Goal: Information Seeking & Learning: Find specific fact

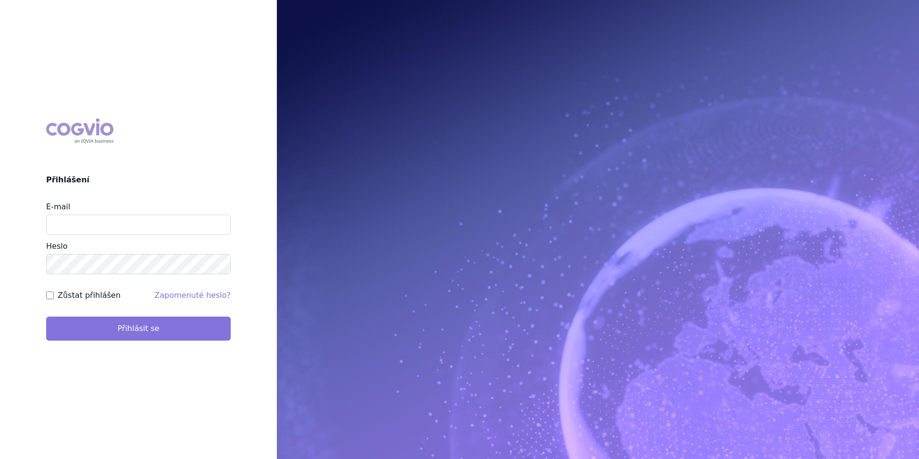
type input "[EMAIL_ADDRESS][DOMAIN_NAME]"
click at [172, 333] on button "Přihlásit se" at bounding box center [138, 328] width 185 height 24
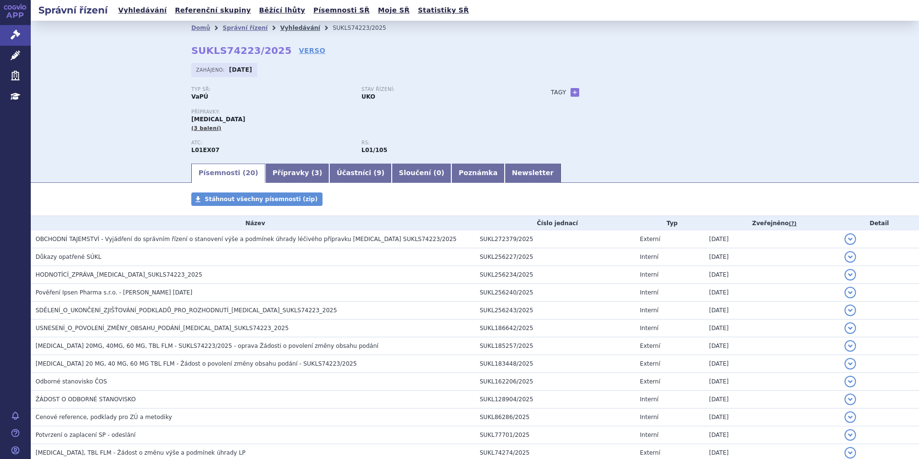
click at [286, 25] on link "Vyhledávání" at bounding box center [300, 28] width 40 height 7
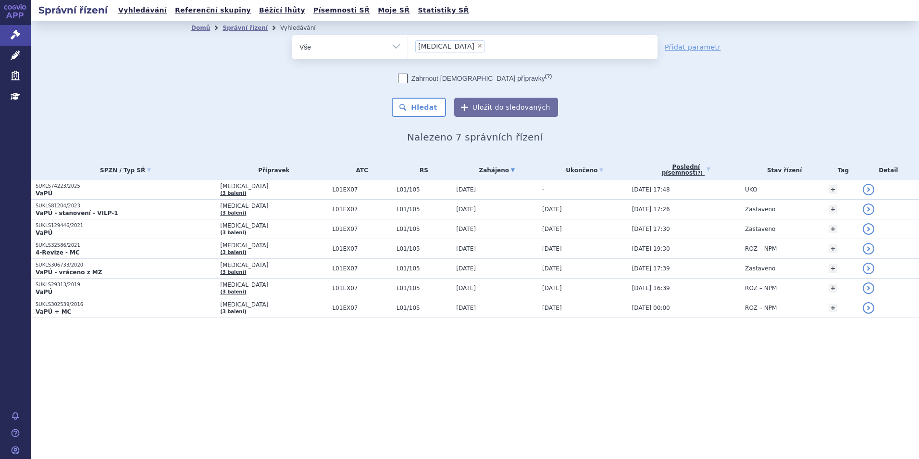
click at [477, 43] on span "×" at bounding box center [480, 46] width 6 height 6
click at [408, 43] on select "[MEDICAL_DATA]" at bounding box center [408, 47] width 0 height 24
select select
click at [460, 51] on ul at bounding box center [533, 45] width 250 height 20
click at [408, 51] on select "[MEDICAL_DATA]" at bounding box center [408, 47] width 0 height 24
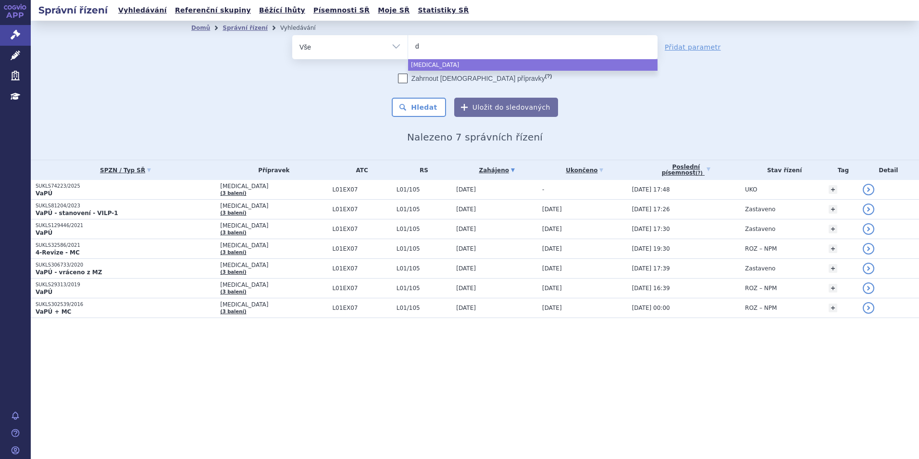
type input "da"
type input "darz"
type input "darzal"
type input "darzale"
type input "[MEDICAL_DATA]"
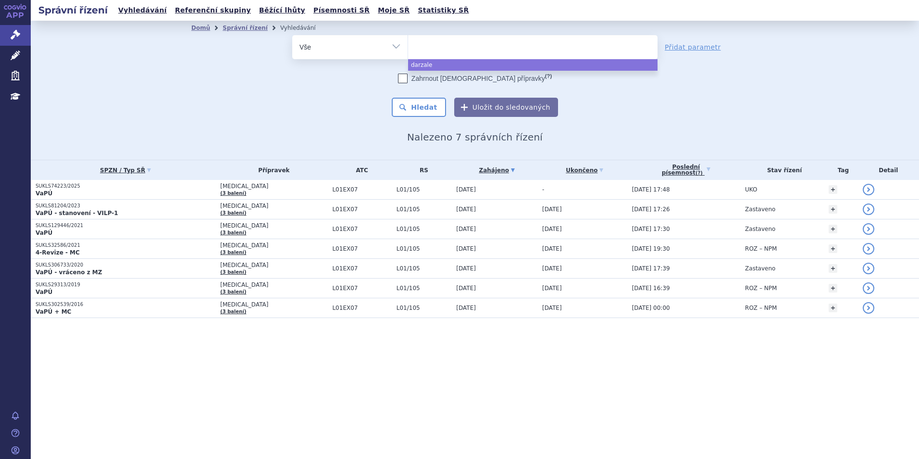
select select "[MEDICAL_DATA]"
click at [426, 94] on div "Zahrnout [DEMOGRAPHIC_DATA] přípravky (?) * Pozor, hledání dle vyhledávacího pa…" at bounding box center [474, 95] width 365 height 43
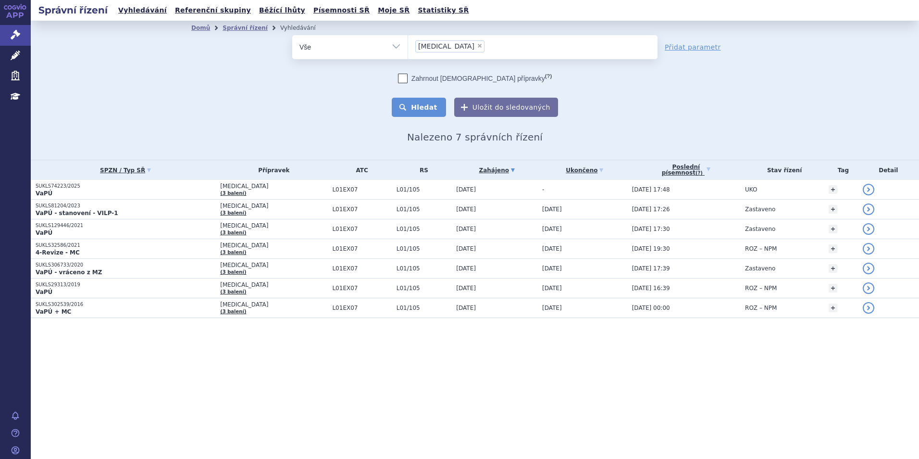
click at [424, 107] on button "Hledat" at bounding box center [419, 107] width 54 height 19
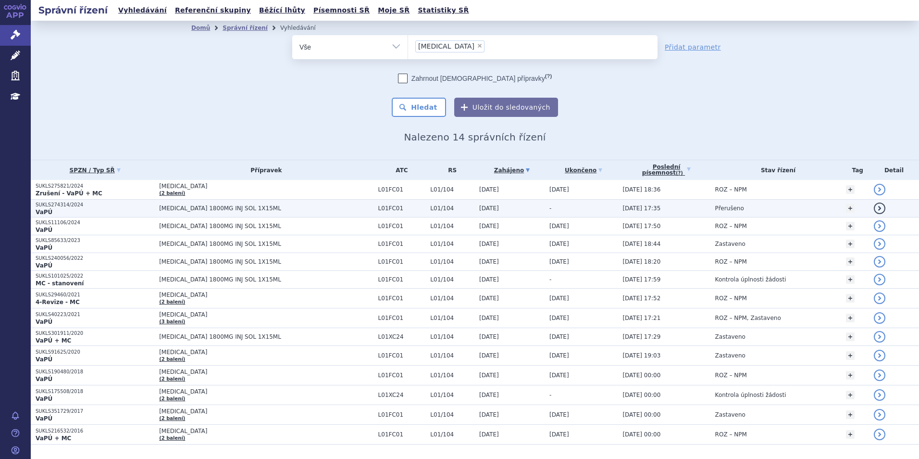
click at [277, 211] on span "DARZALEX 1800MG INJ SOL 1X15ML" at bounding box center [266, 208] width 214 height 7
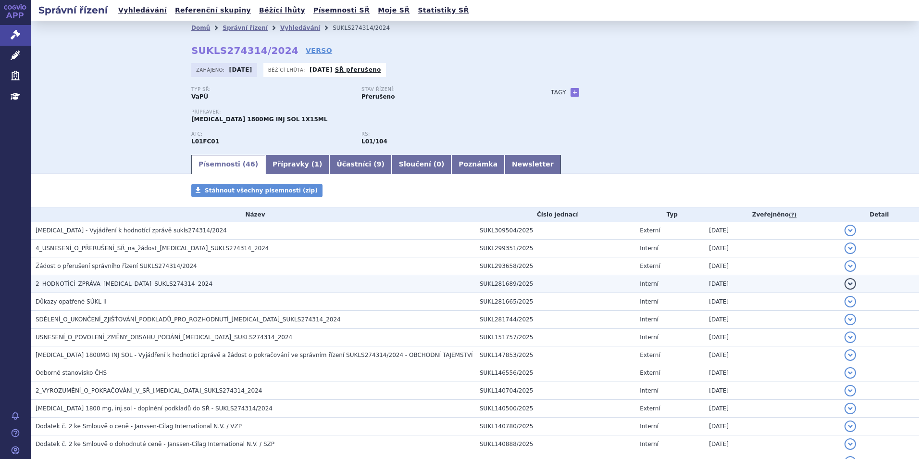
click at [168, 279] on h3 "2_HODNOTÍCÍ_ZPRÁVA_[MEDICAL_DATA]_SUKLS274314_2024" at bounding box center [255, 284] width 439 height 10
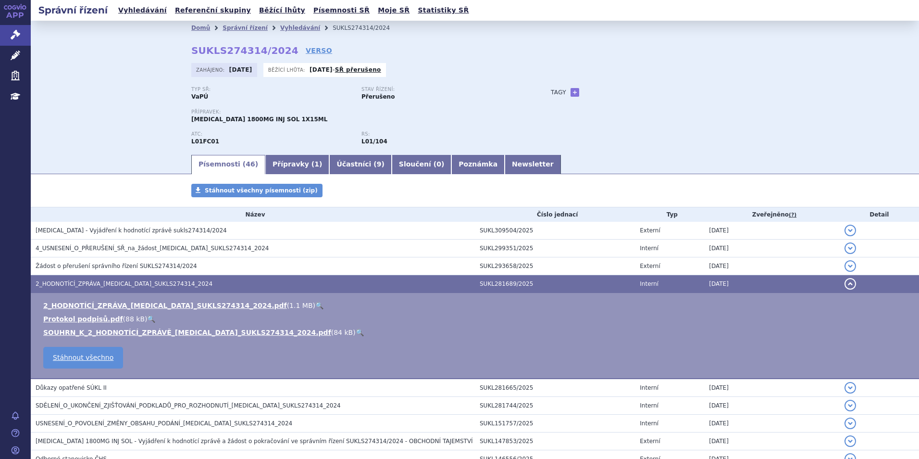
click at [315, 302] on link "🔍" at bounding box center [319, 305] width 8 height 8
